Goal: Task Accomplishment & Management: Complete application form

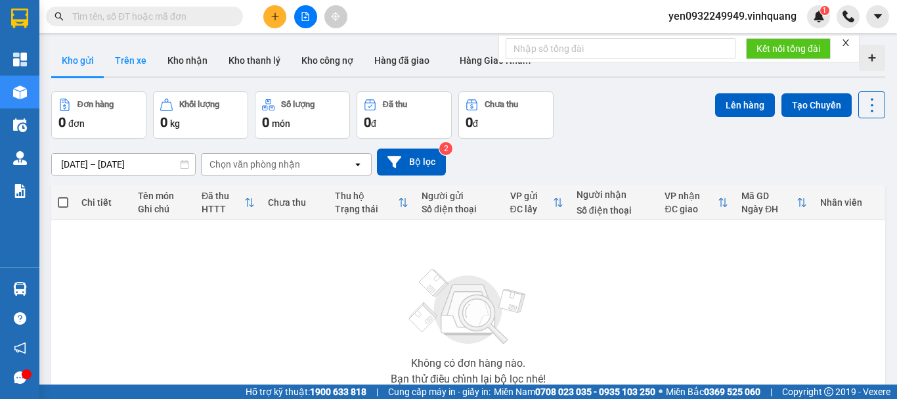
click at [133, 63] on button "Trên xe" at bounding box center [130, 61] width 53 height 32
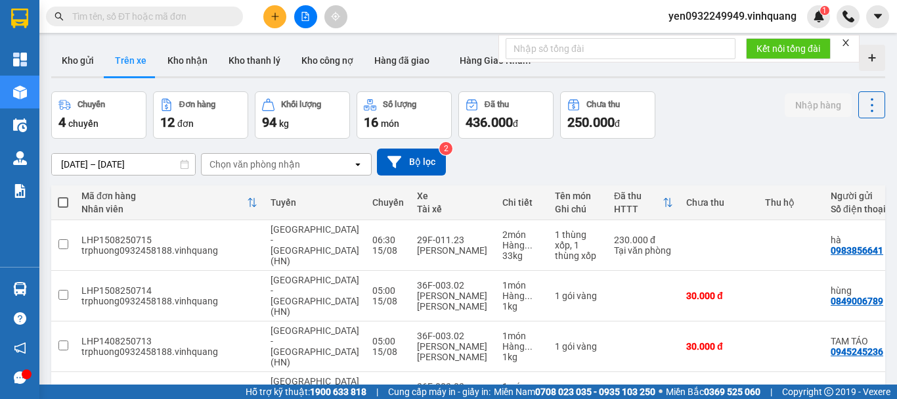
click at [114, 20] on input "text" at bounding box center [149, 16] width 155 height 14
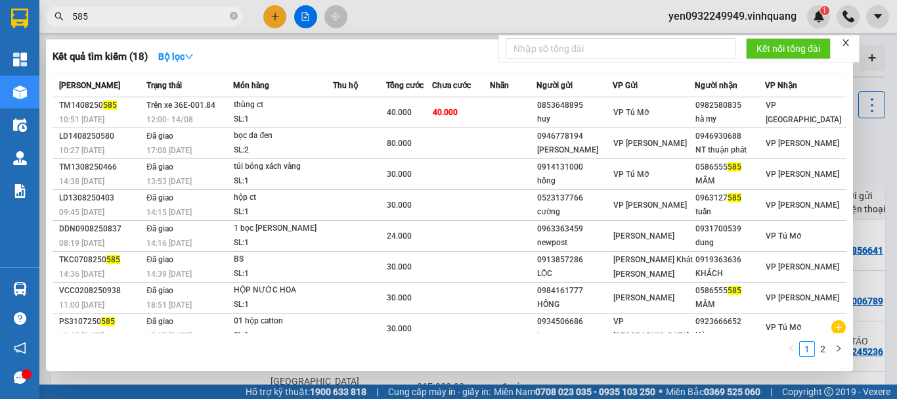
type input "585"
click at [305, 17] on div at bounding box center [448, 199] width 897 height 399
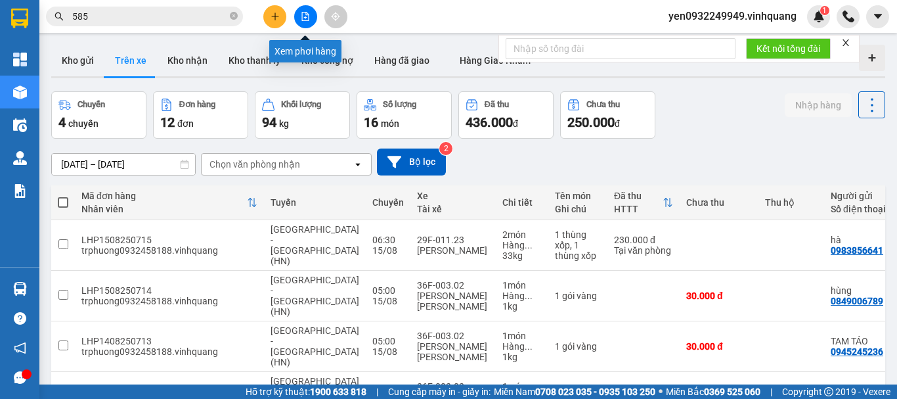
click at [305, 16] on icon "file-add" at bounding box center [305, 16] width 9 height 9
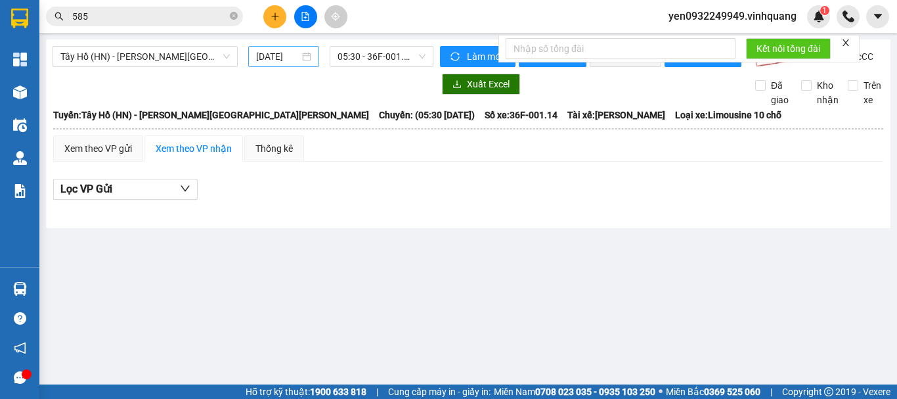
click at [296, 57] on input "[DATE]" at bounding box center [277, 56] width 43 height 14
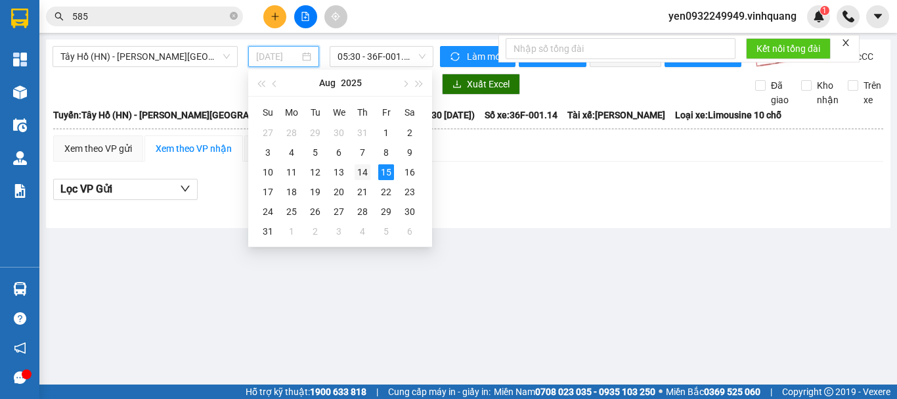
click at [362, 168] on div "14" at bounding box center [363, 172] width 16 height 16
type input "[DATE]"
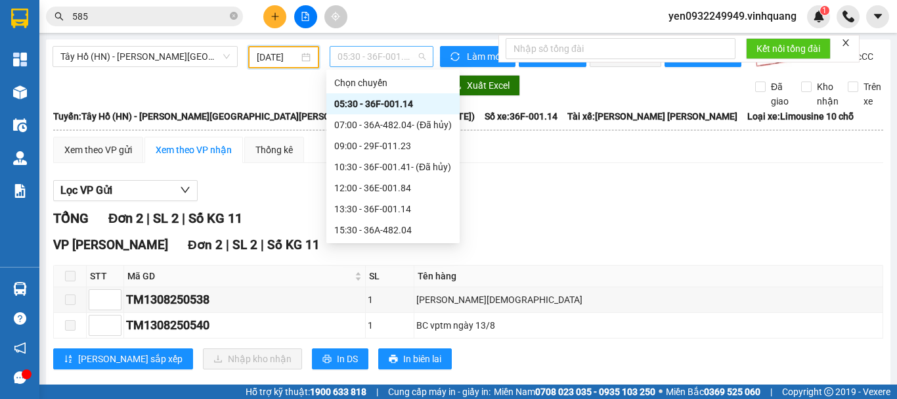
click at [400, 57] on span "05:30 - 36F-001.14" at bounding box center [382, 57] width 88 height 20
click at [399, 192] on div "12:00 - 36E-001.84" at bounding box center [393, 188] width 118 height 14
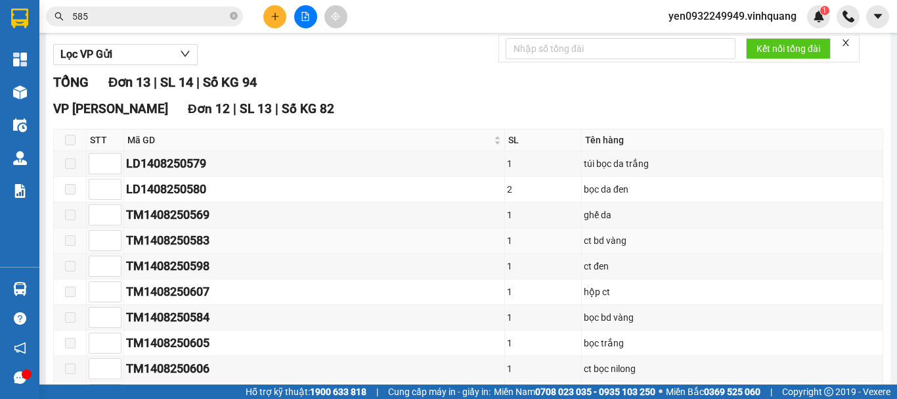
scroll to position [66, 0]
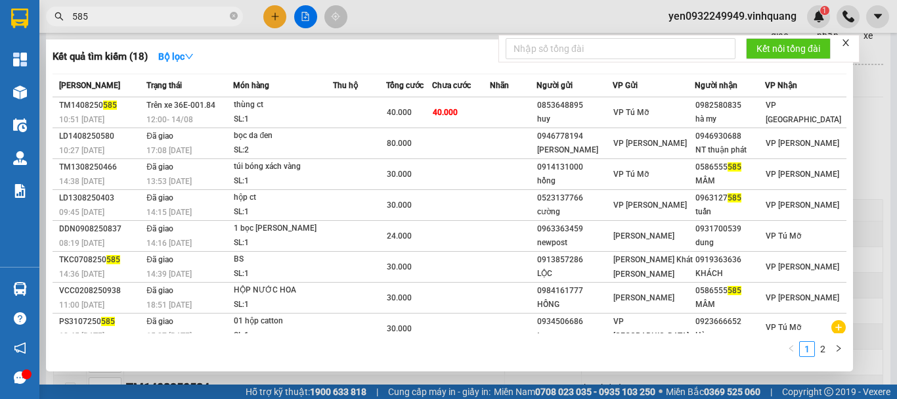
click at [149, 18] on input "585" at bounding box center [149, 16] width 155 height 14
click at [304, 17] on div at bounding box center [448, 199] width 897 height 399
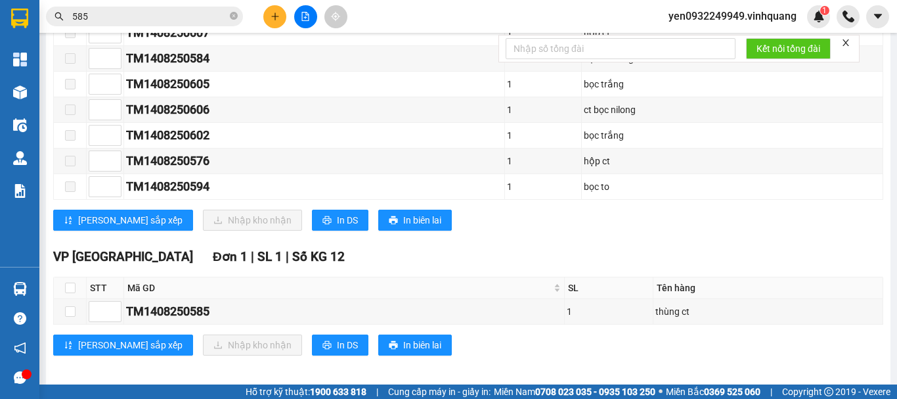
scroll to position [412, 0]
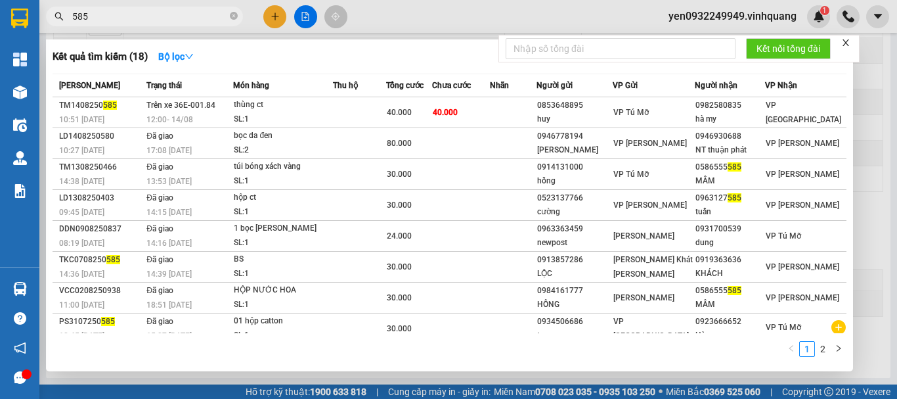
click at [121, 23] on input "585" at bounding box center [149, 16] width 155 height 14
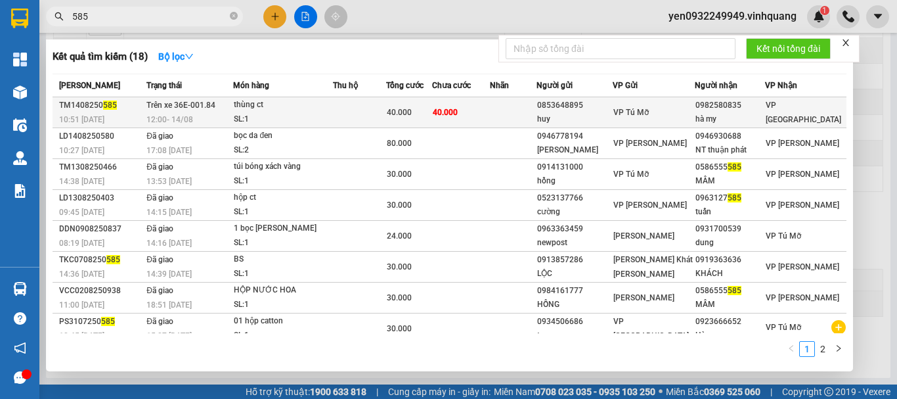
click at [185, 118] on span "12:00 [DATE]" at bounding box center [169, 119] width 47 height 9
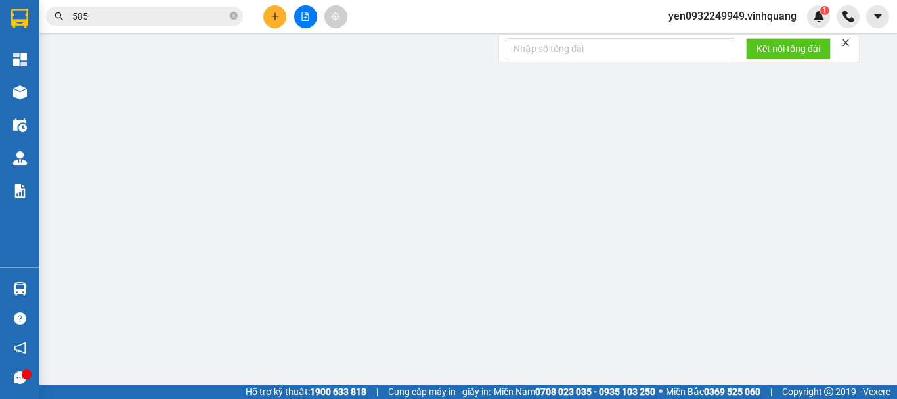
type input "0853648895"
type input "huy"
type input "0982580835"
type input "hà my"
type input "40.000"
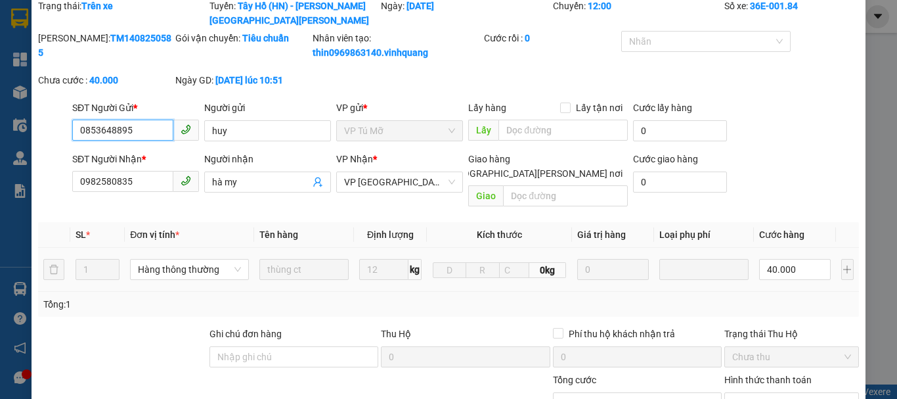
scroll to position [197, 0]
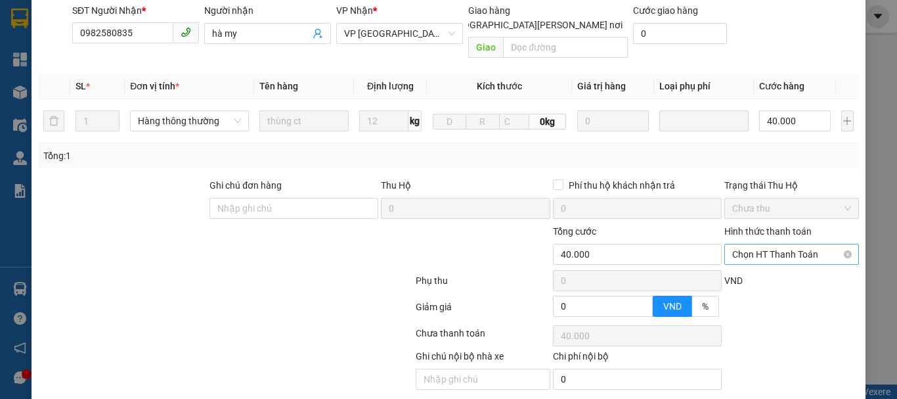
click at [817, 244] on span "Chọn HT Thanh Toán" at bounding box center [791, 254] width 119 height 20
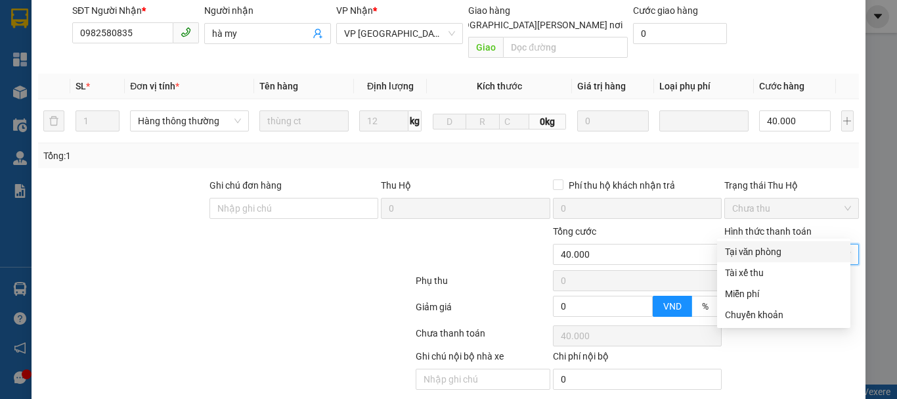
click at [784, 255] on div "Tại văn phòng" at bounding box center [784, 251] width 118 height 14
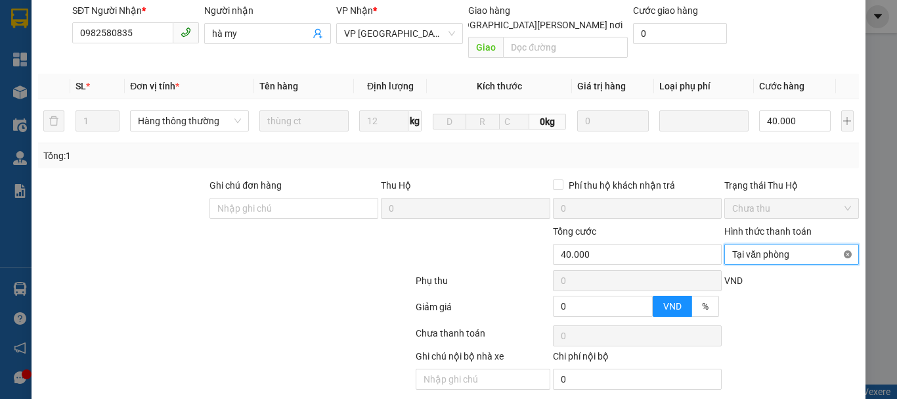
type input "40.000"
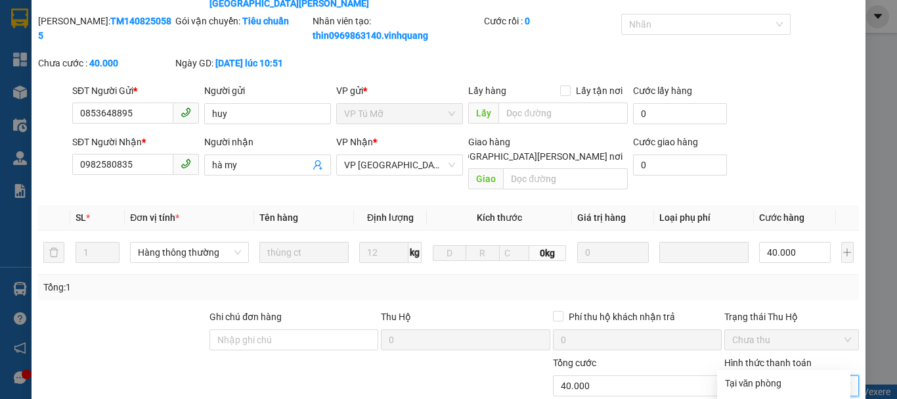
scroll to position [0, 0]
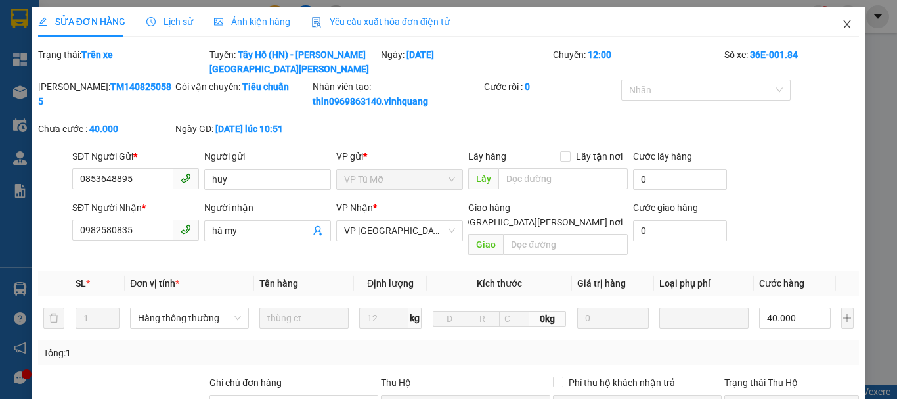
click at [842, 27] on icon "close" at bounding box center [847, 24] width 11 height 11
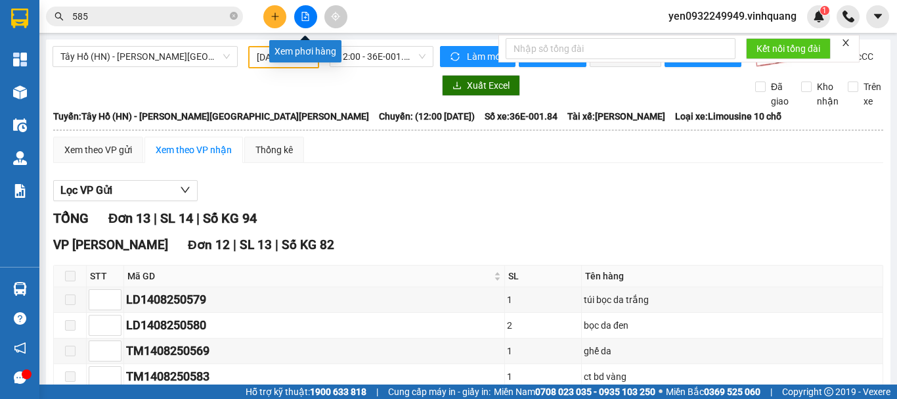
click at [309, 17] on icon "file-add" at bounding box center [305, 16] width 7 height 9
click at [397, 59] on span "12:00 - 36E-001.84" at bounding box center [382, 57] width 88 height 20
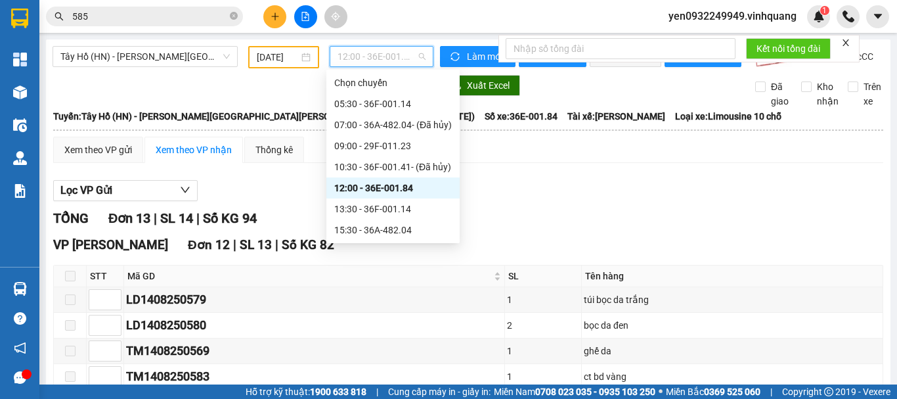
click at [408, 186] on div "12:00 - 36E-001.84" at bounding box center [393, 188] width 118 height 14
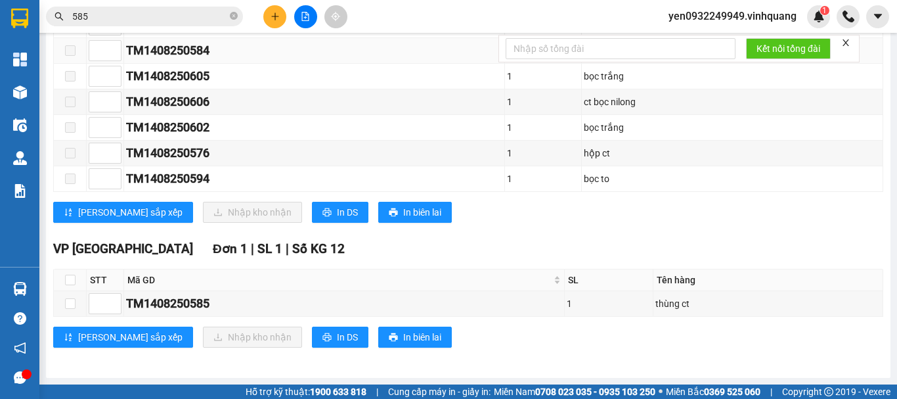
scroll to position [412, 0]
click at [70, 281] on input "checkbox" at bounding box center [70, 280] width 11 height 11
checkbox input "true"
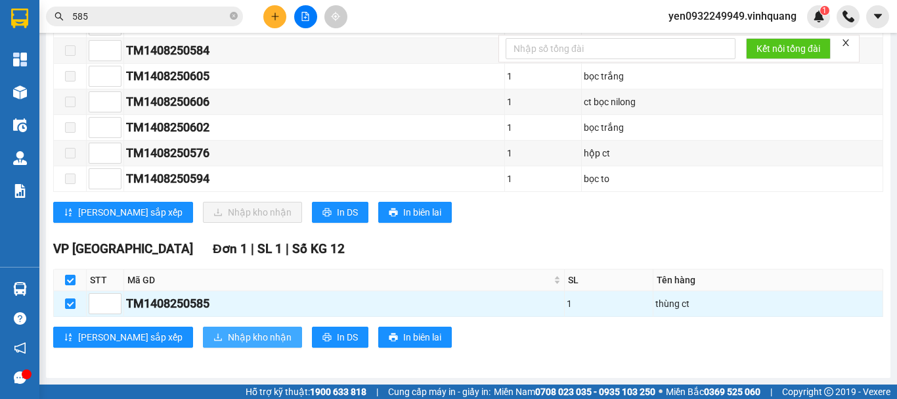
click at [228, 334] on span "Nhập kho nhận" at bounding box center [260, 337] width 64 height 14
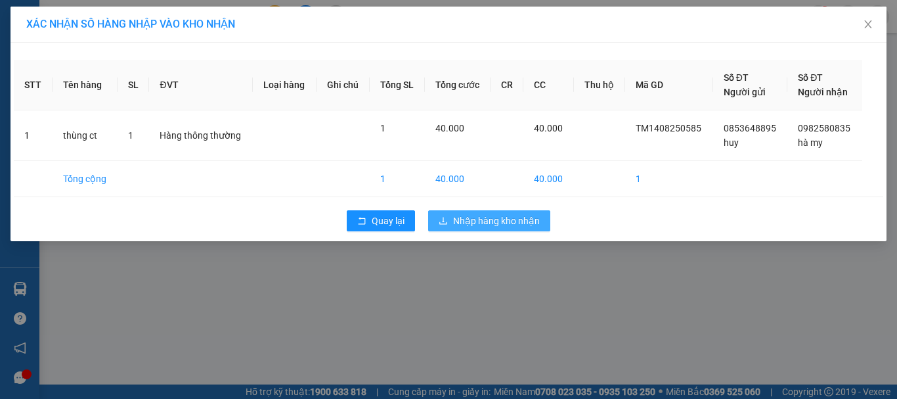
click at [493, 222] on span "Nhập hàng kho nhận" at bounding box center [496, 220] width 87 height 14
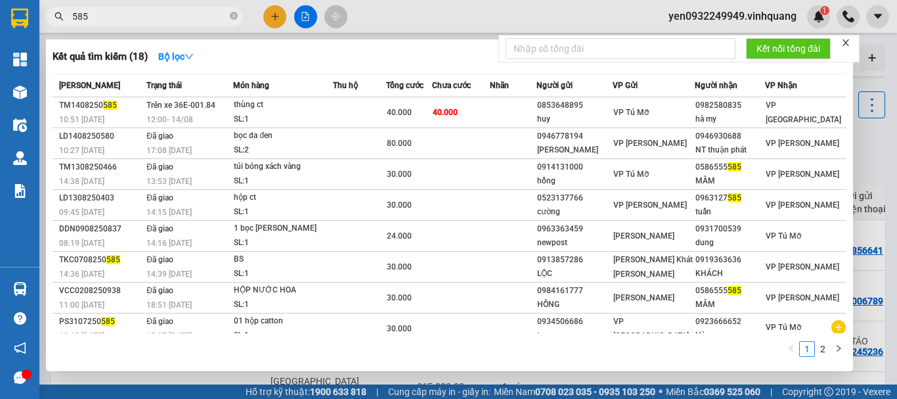
click at [116, 24] on span "585" at bounding box center [144, 17] width 197 height 20
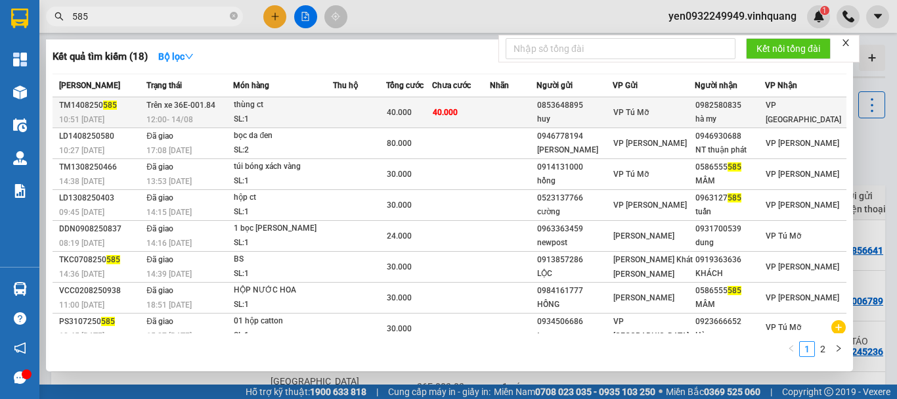
click at [175, 106] on span "Trên xe 36E-001.84" at bounding box center [180, 104] width 69 height 9
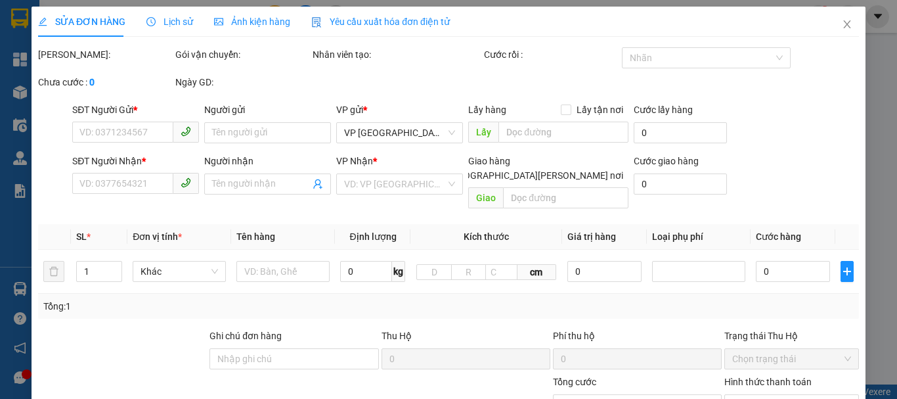
type input "0853648895"
type input "huy"
type input "0982580835"
type input "hà my"
type input "40.000"
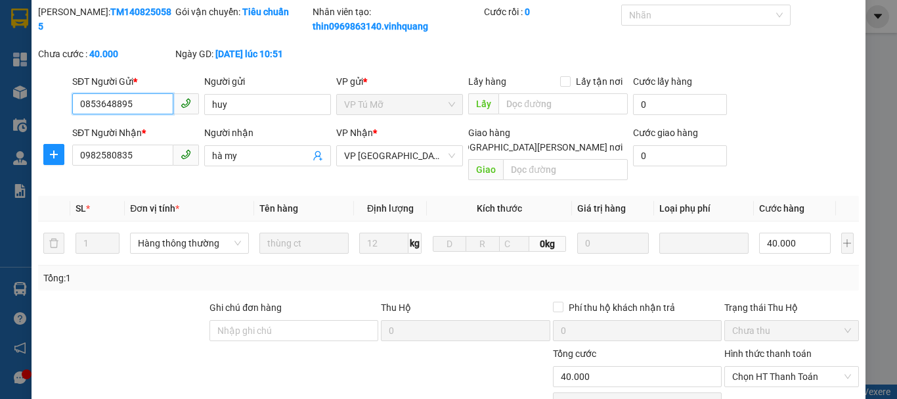
scroll to position [66, 0]
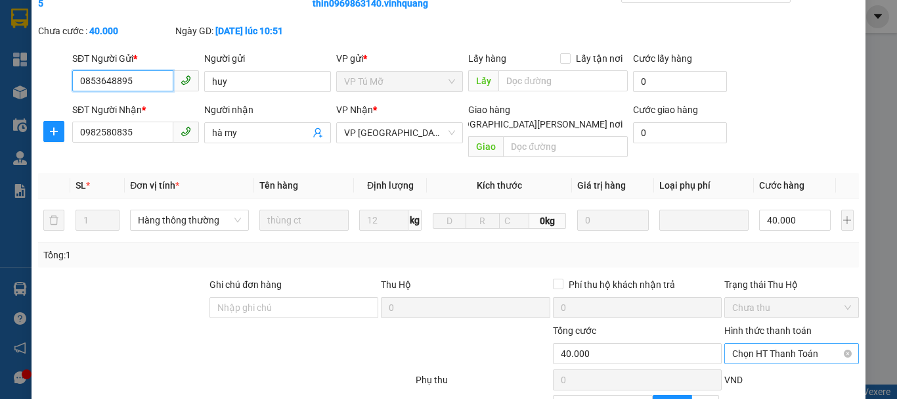
click at [810, 343] on span "Chọn HT Thanh Toán" at bounding box center [791, 353] width 119 height 20
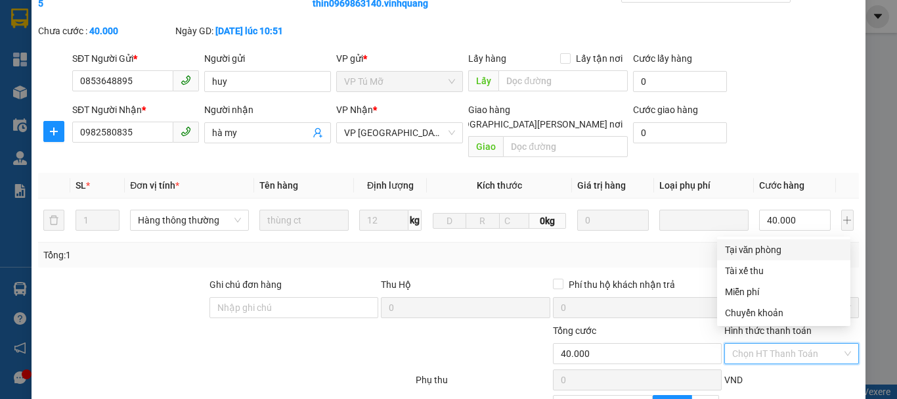
click at [770, 249] on div "Tại văn phòng" at bounding box center [784, 249] width 118 height 14
type input "0"
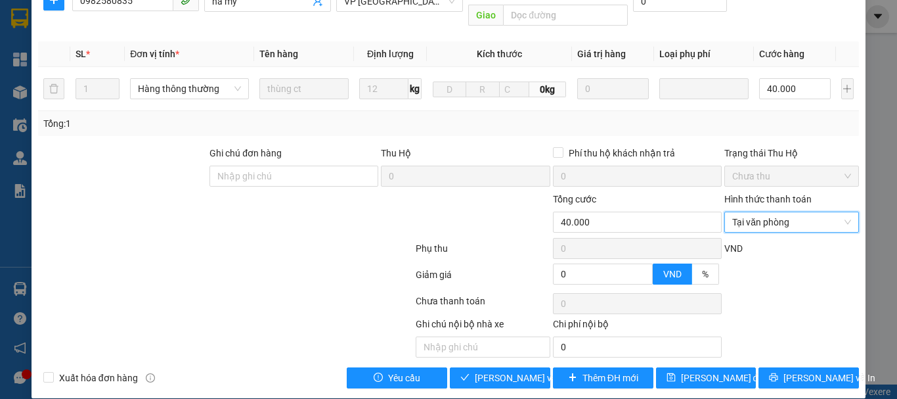
scroll to position [198, 0]
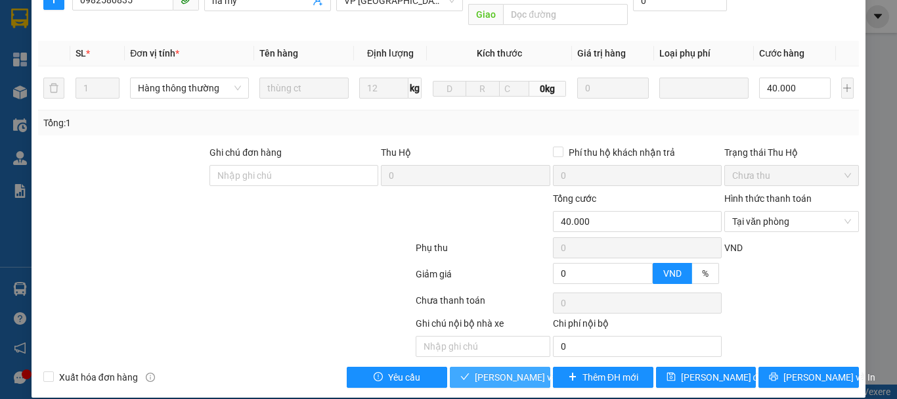
click at [500, 370] on span "[PERSON_NAME] và [PERSON_NAME] hàng" at bounding box center [563, 377] width 177 height 14
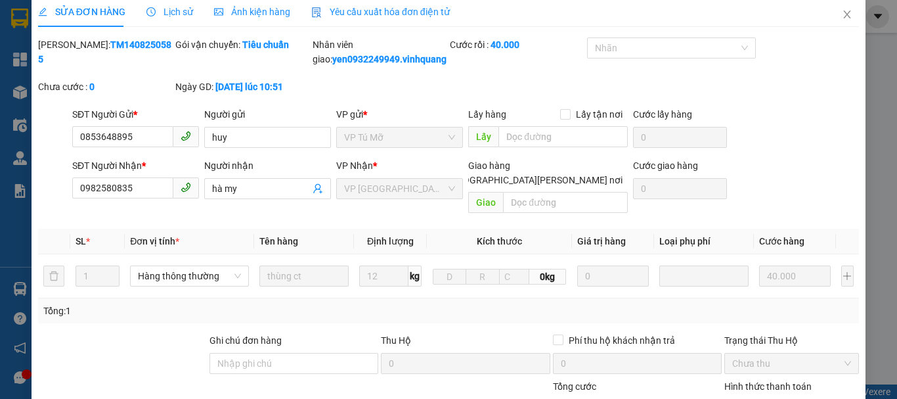
scroll to position [0, 0]
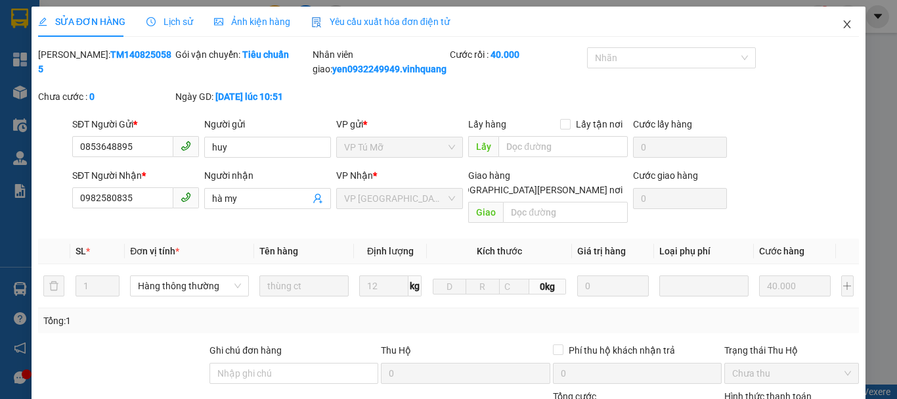
click at [842, 24] on icon "close" at bounding box center [847, 24] width 11 height 11
